Goal: Transaction & Acquisition: Obtain resource

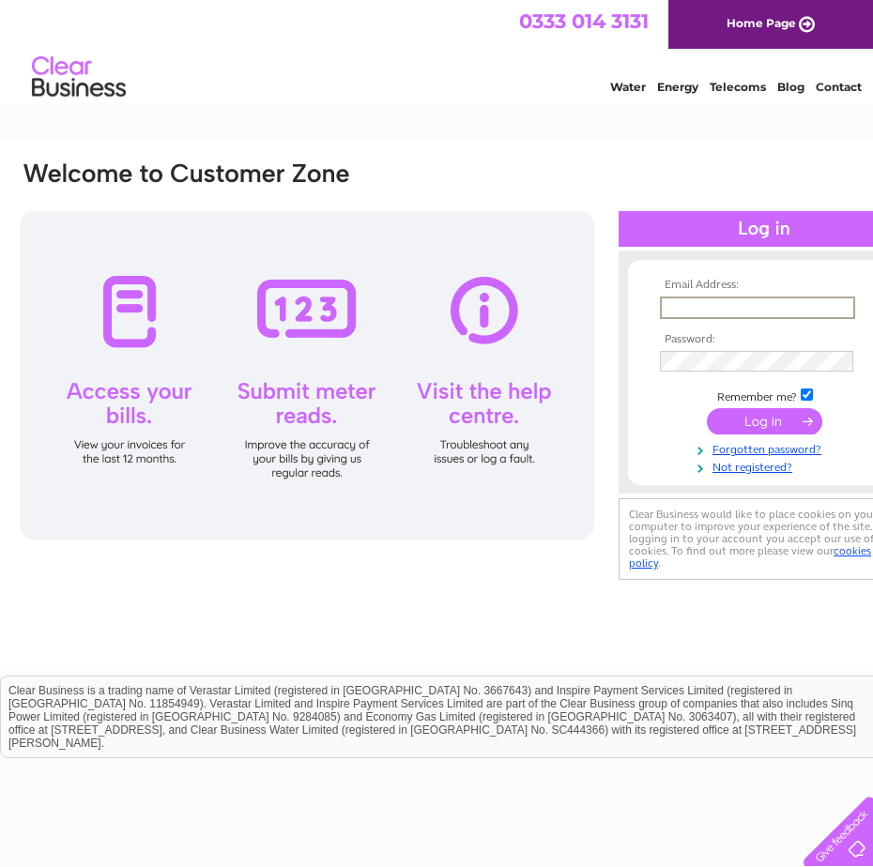
type input "[EMAIL_ADDRESS][DOMAIN_NAME]"
click at [709, 305] on input "text" at bounding box center [756, 307] width 193 height 21
type input "[EMAIL_ADDRESS][DOMAIN_NAME]"
click at [804, 444] on link "Forgotten password?" at bounding box center [766, 448] width 213 height 18
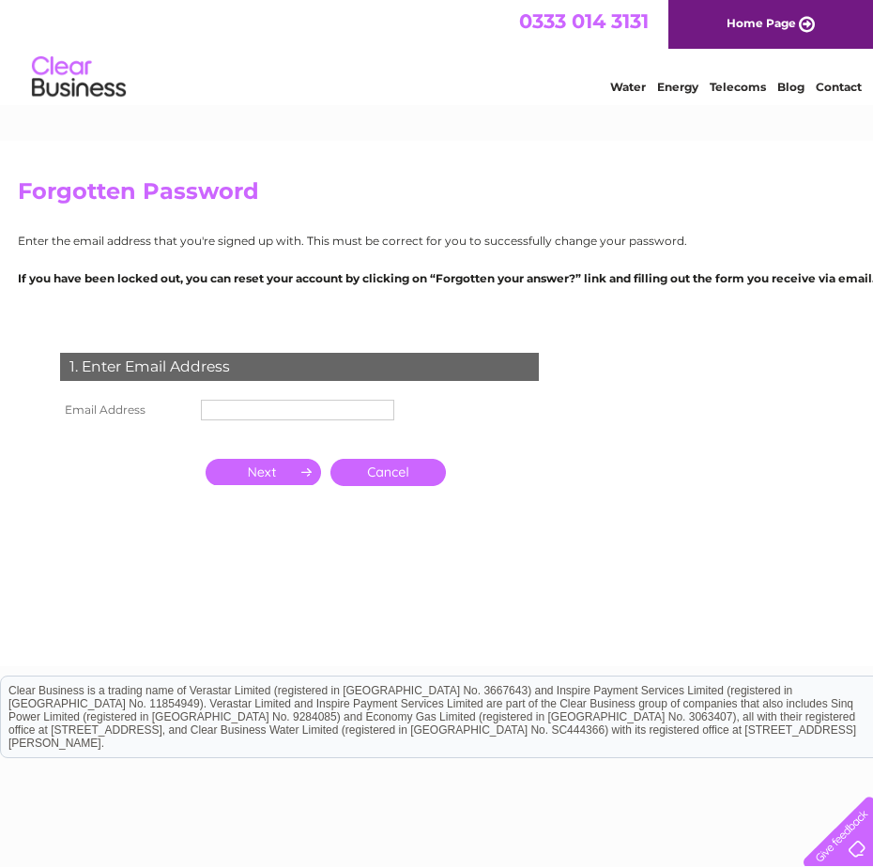
click at [236, 416] on input "text" at bounding box center [297, 410] width 193 height 21
type input "[EMAIL_ADDRESS][DOMAIN_NAME]"
click at [265, 472] on input "button" at bounding box center [263, 472] width 115 height 26
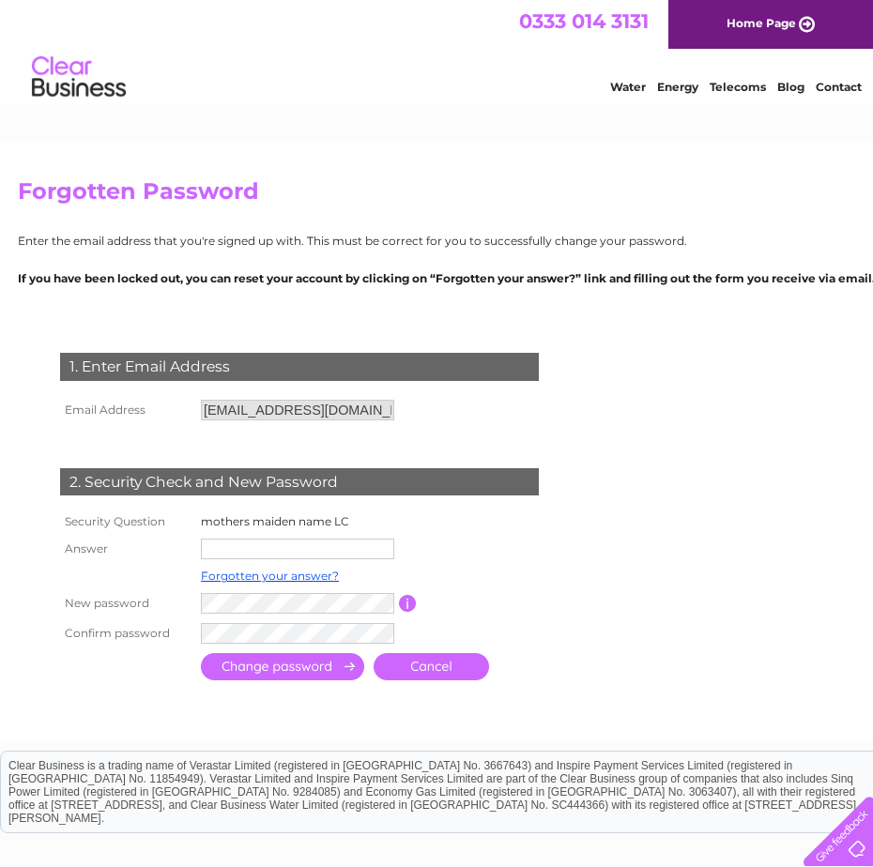
click at [676, 571] on form "1. Enter Email Address Email Address mw_global@yahoo.com Cancel" at bounding box center [465, 518] width 894 height 407
click at [441, 670] on link "Cancel" at bounding box center [431, 666] width 115 height 27
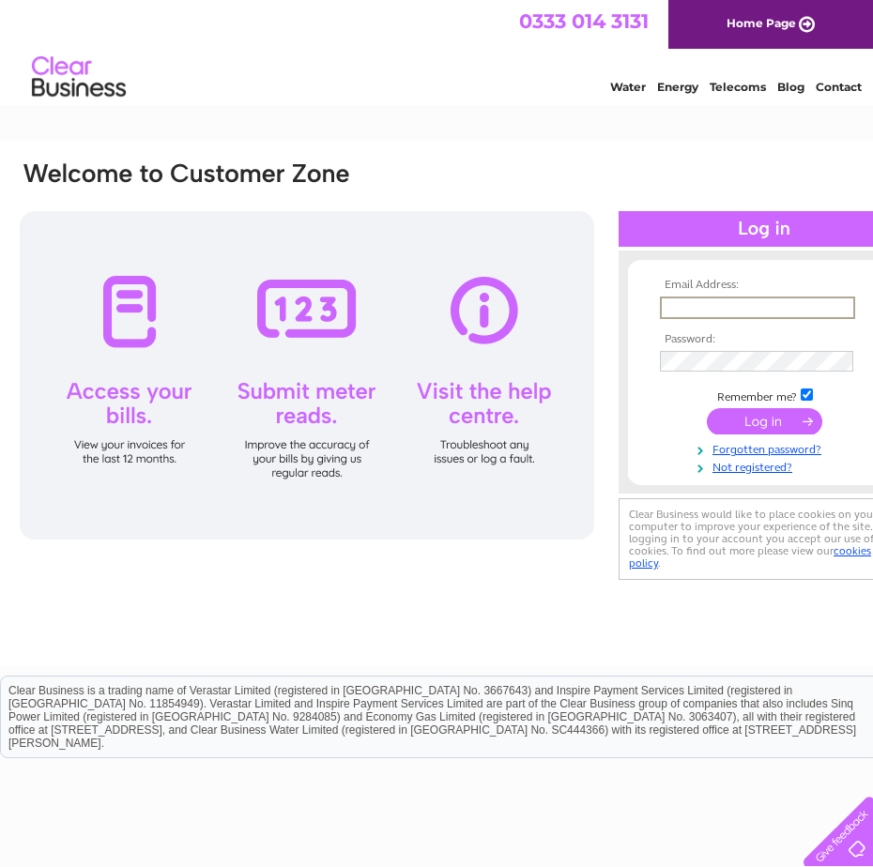
click at [704, 302] on input "text" at bounding box center [757, 308] width 195 height 23
type input "[EMAIL_ADDRESS][DOMAIN_NAME]"
click at [813, 448] on link "Forgotten password?" at bounding box center [766, 446] width 213 height 18
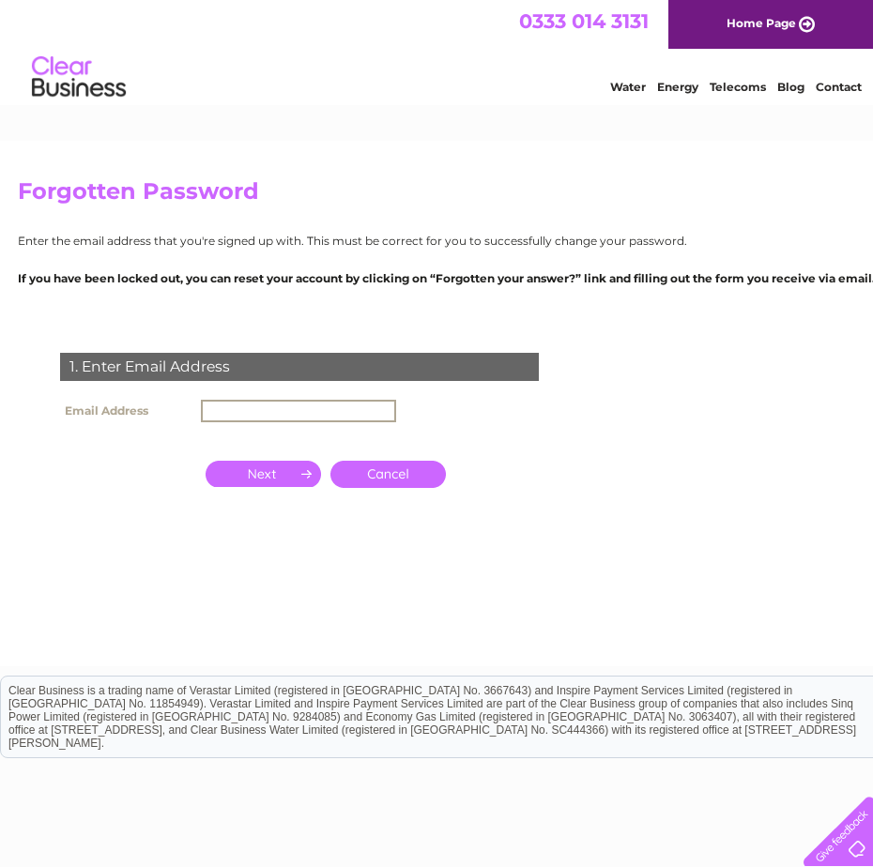
click at [239, 408] on input "text" at bounding box center [298, 411] width 195 height 23
type input "mw_global@yahoo.com"
click at [252, 470] on input "button" at bounding box center [263, 474] width 115 height 26
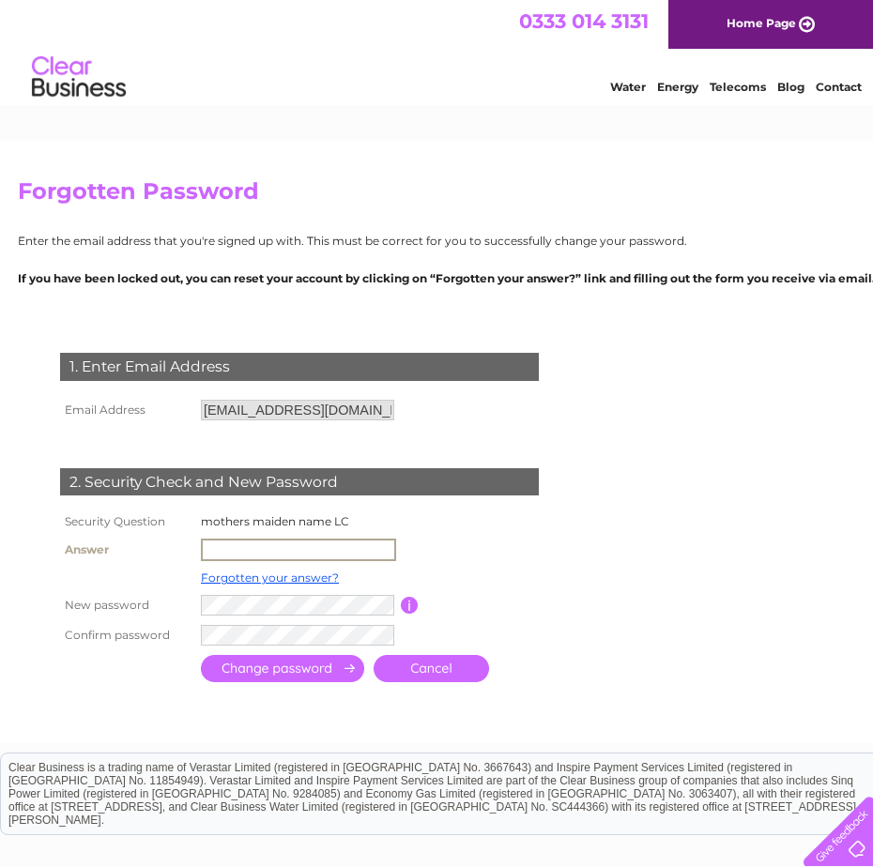
click at [219, 544] on input "text" at bounding box center [298, 550] width 195 height 23
type input "Miller"
click at [699, 616] on form "1. Enter Email Address Email Address mw_global@yahoo.com Cancel" at bounding box center [465, 519] width 894 height 409
click at [261, 647] on td at bounding box center [381, 635] width 371 height 32
click at [264, 666] on input "submit" at bounding box center [282, 668] width 163 height 27
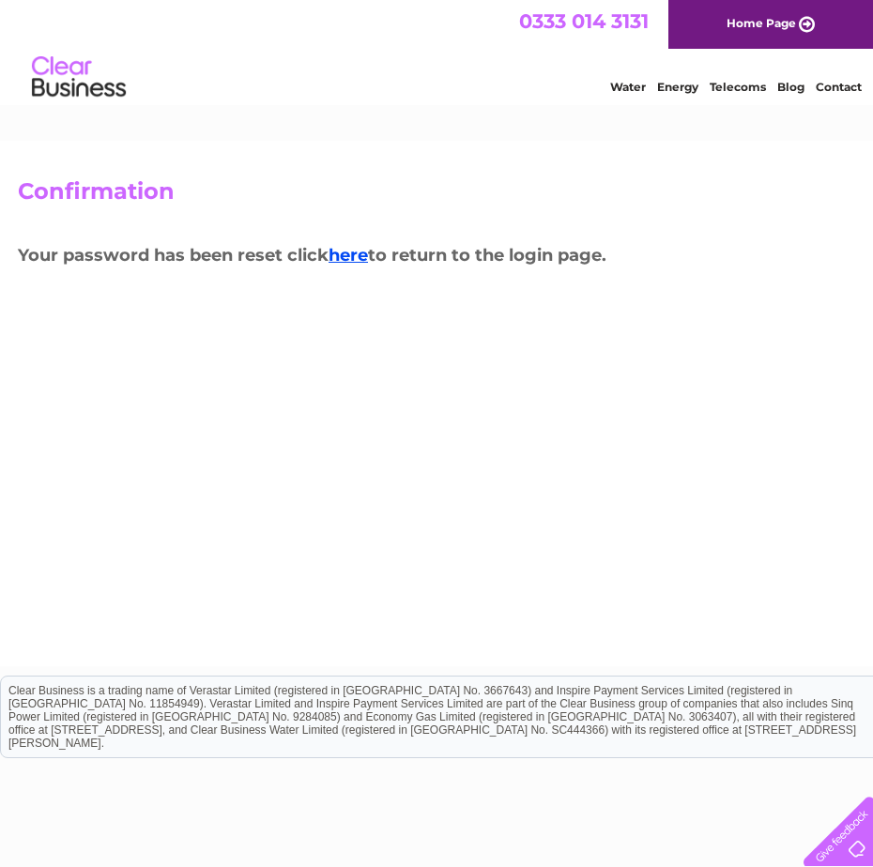
drag, startPoint x: 344, startPoint y: 241, endPoint x: 345, endPoint y: 266, distance: 24.4
click at [344, 244] on h3 "Your password has been reset click here to return to the login page." at bounding box center [465, 258] width 894 height 33
click at [355, 254] on link "here" at bounding box center [348, 255] width 39 height 21
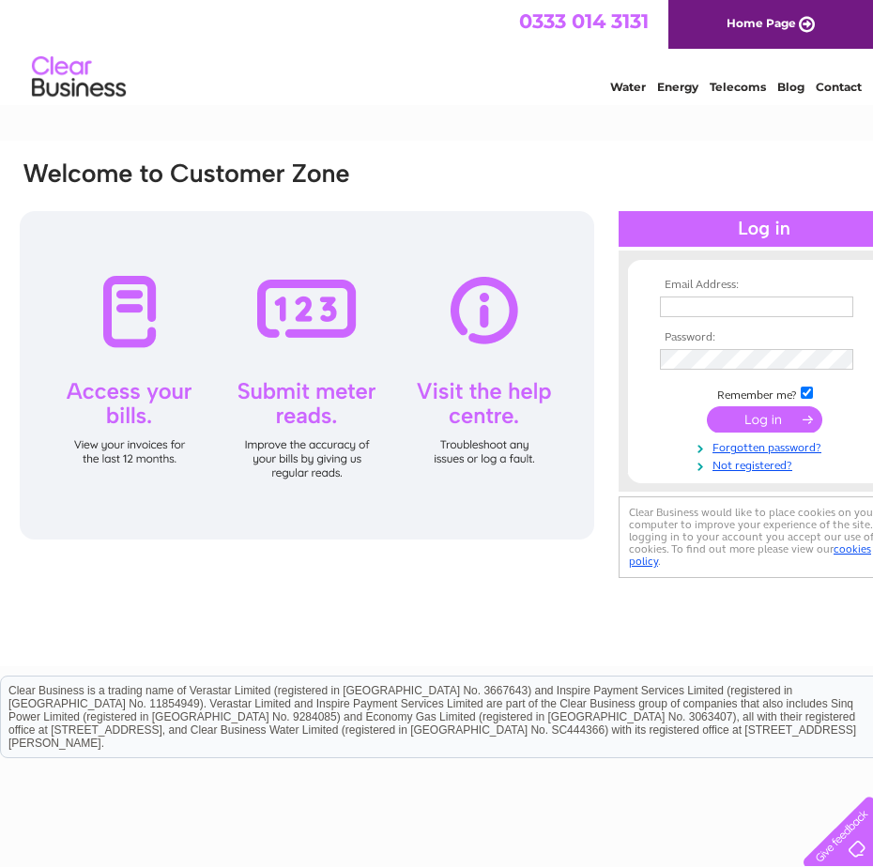
type input "mw_global@yahoo.com"
click at [779, 410] on input "submit" at bounding box center [764, 419] width 115 height 26
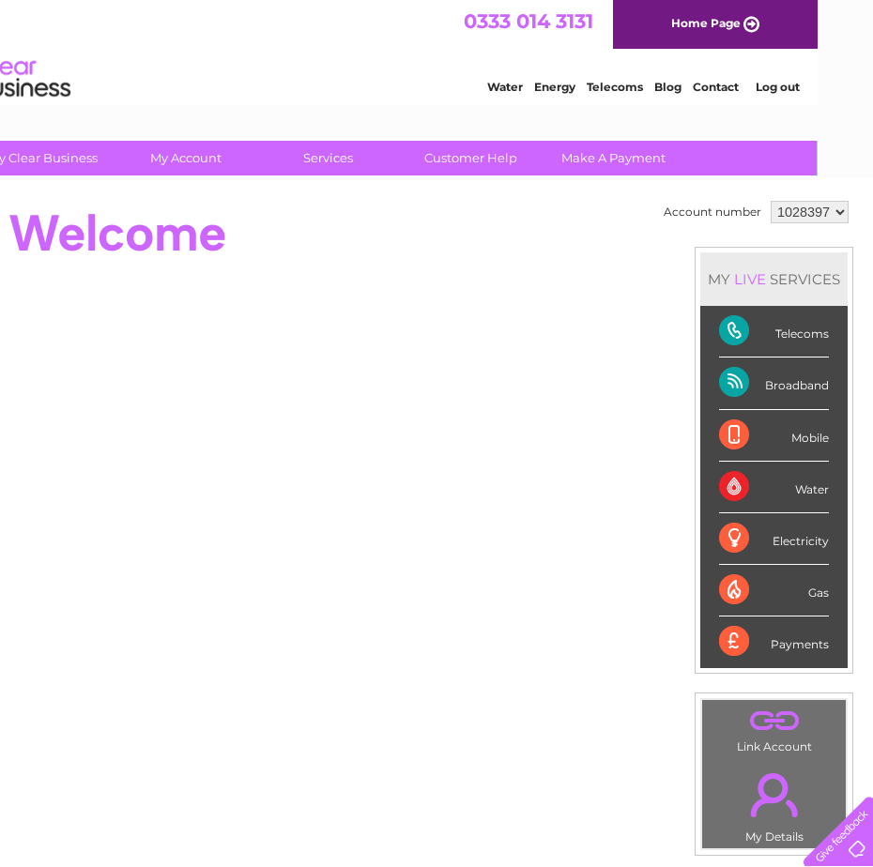
scroll to position [0, 56]
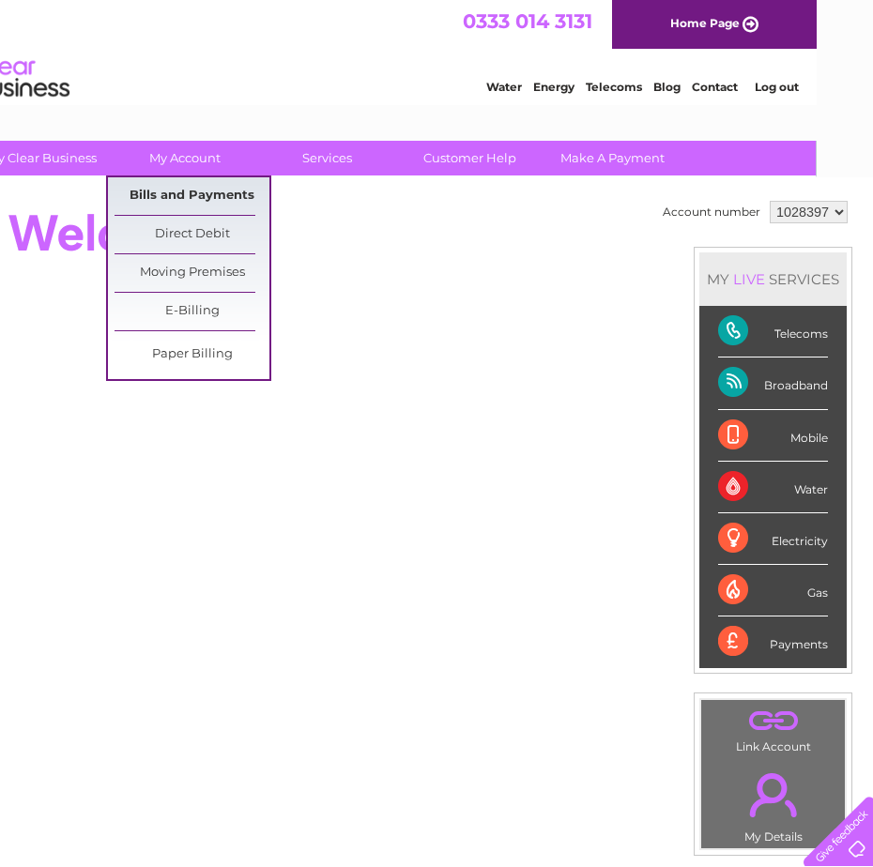
click at [182, 190] on link "Bills and Payments" at bounding box center [192, 196] width 155 height 38
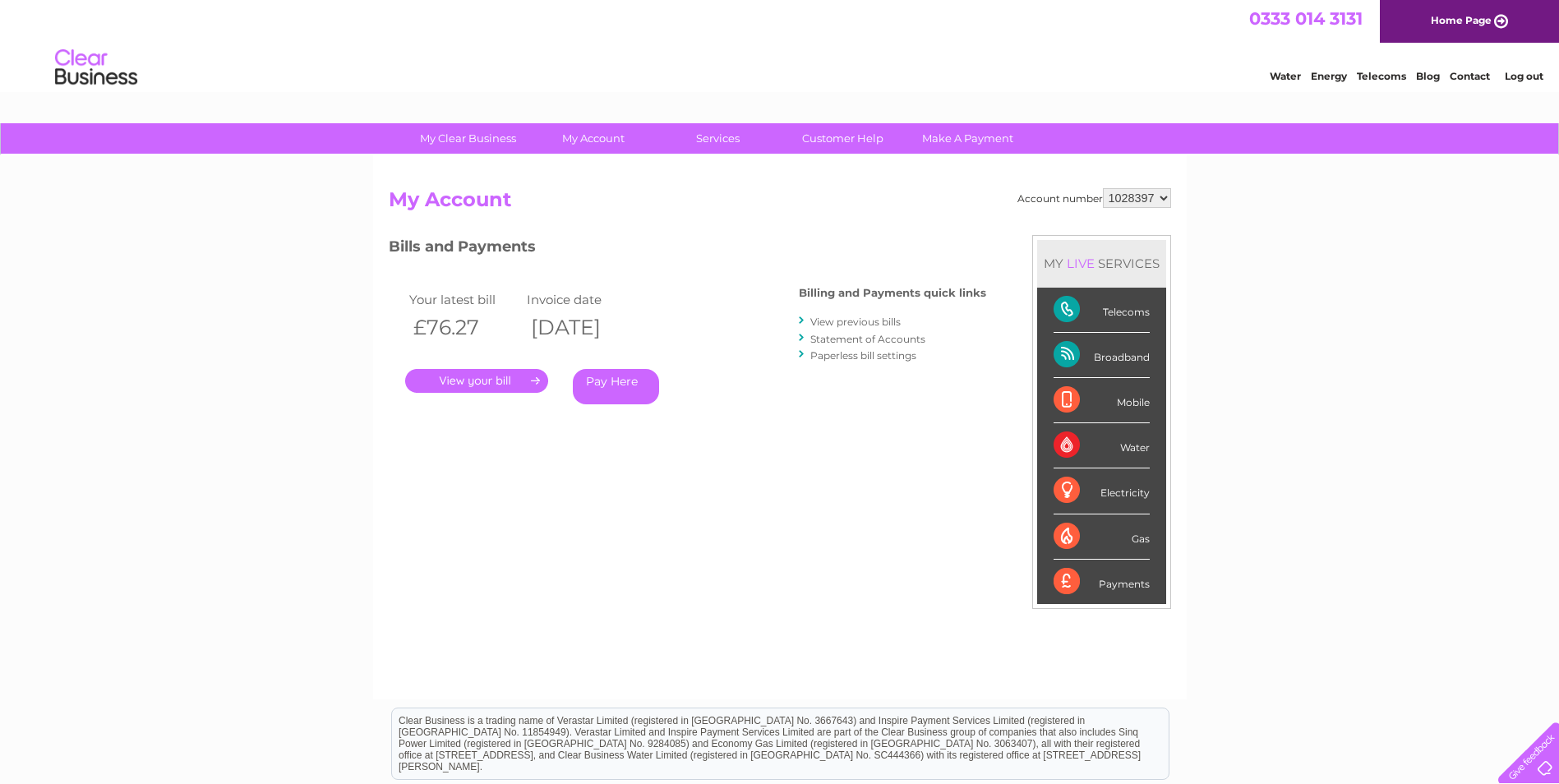
click at [763, 316] on link "View previous bills" at bounding box center [855, 321] width 90 height 12
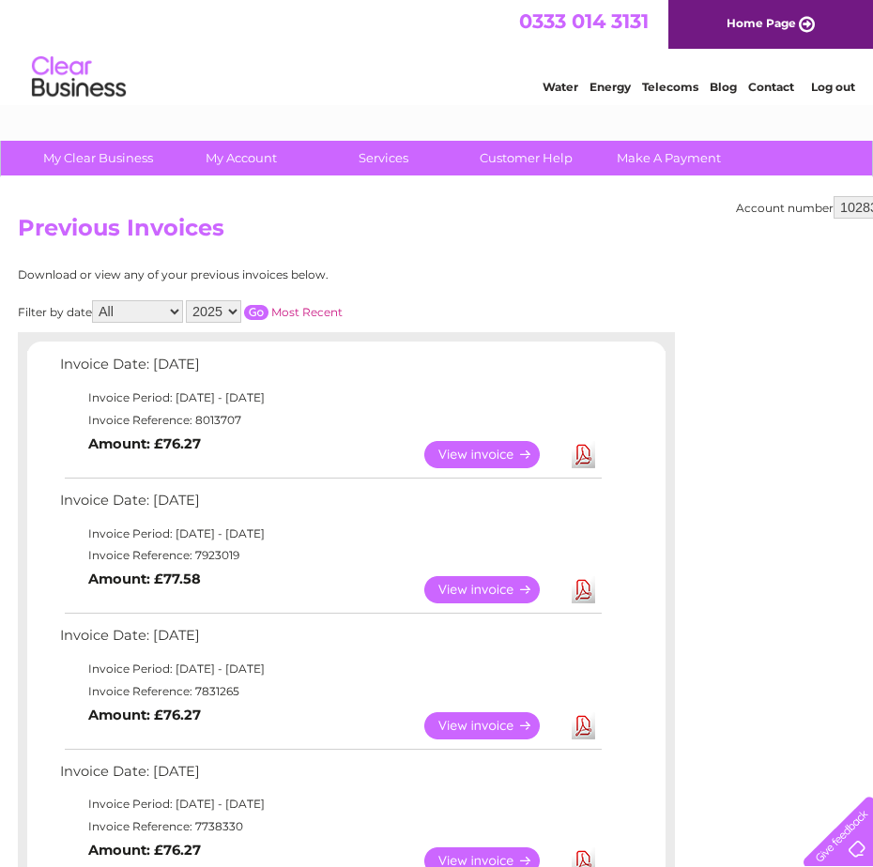
click at [582, 584] on link "Download" at bounding box center [583, 589] width 23 height 27
click at [583, 451] on link "Download" at bounding box center [583, 454] width 23 height 27
